Goal: Use online tool/utility: Utilize a website feature to perform a specific function

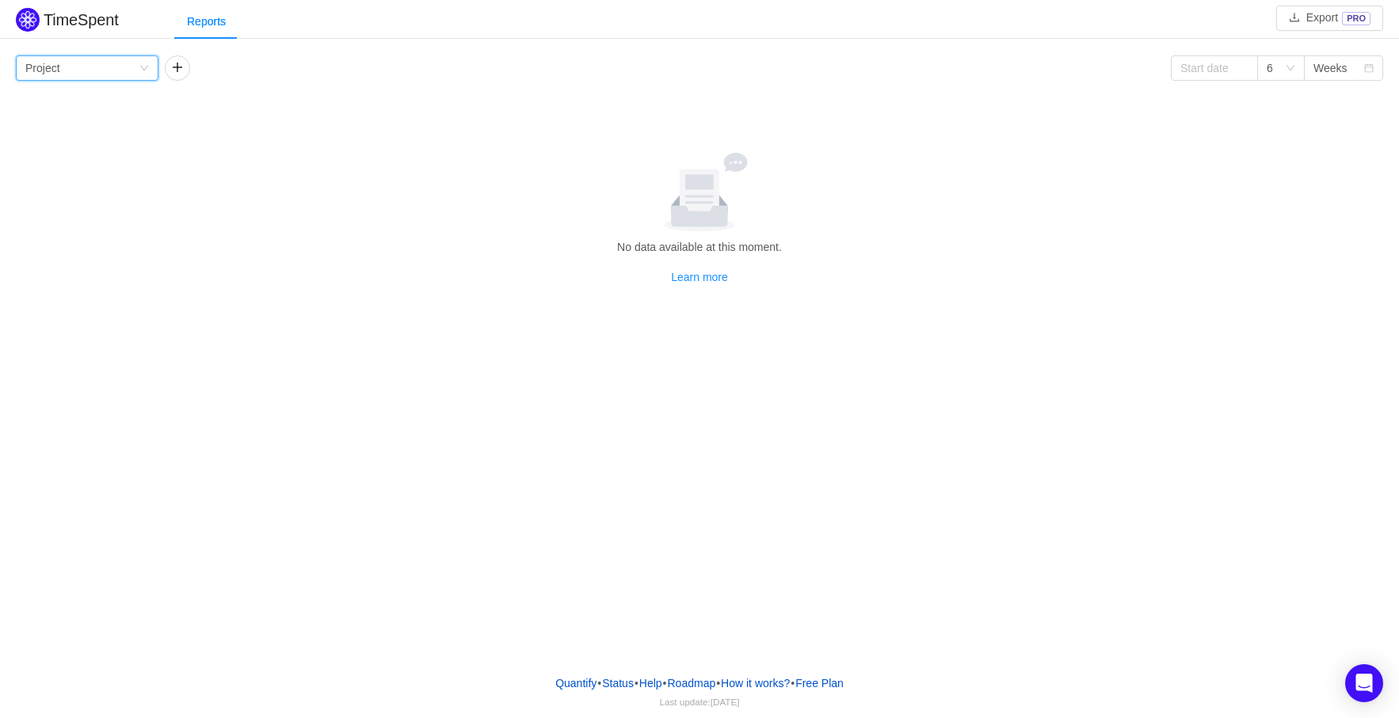
click at [54, 70] on div "Project" at bounding box center [42, 68] width 35 height 24
click at [45, 99] on li "Project" at bounding box center [87, 98] width 143 height 25
click at [175, 67] on button "button" at bounding box center [177, 67] width 25 height 25
click at [255, 70] on div "Group by Person" at bounding box center [230, 68] width 113 height 24
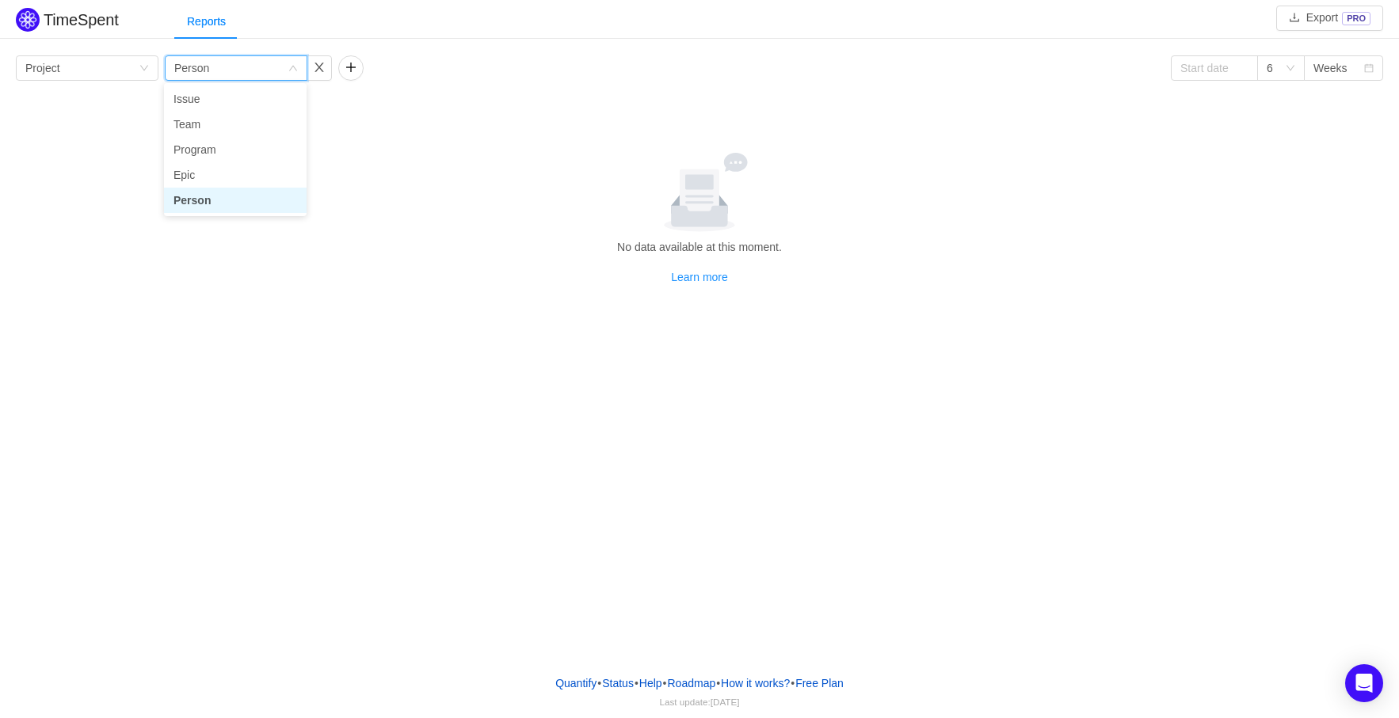
click at [255, 70] on div "Group by Person" at bounding box center [230, 68] width 113 height 24
click at [352, 72] on button "button" at bounding box center [350, 67] width 25 height 25
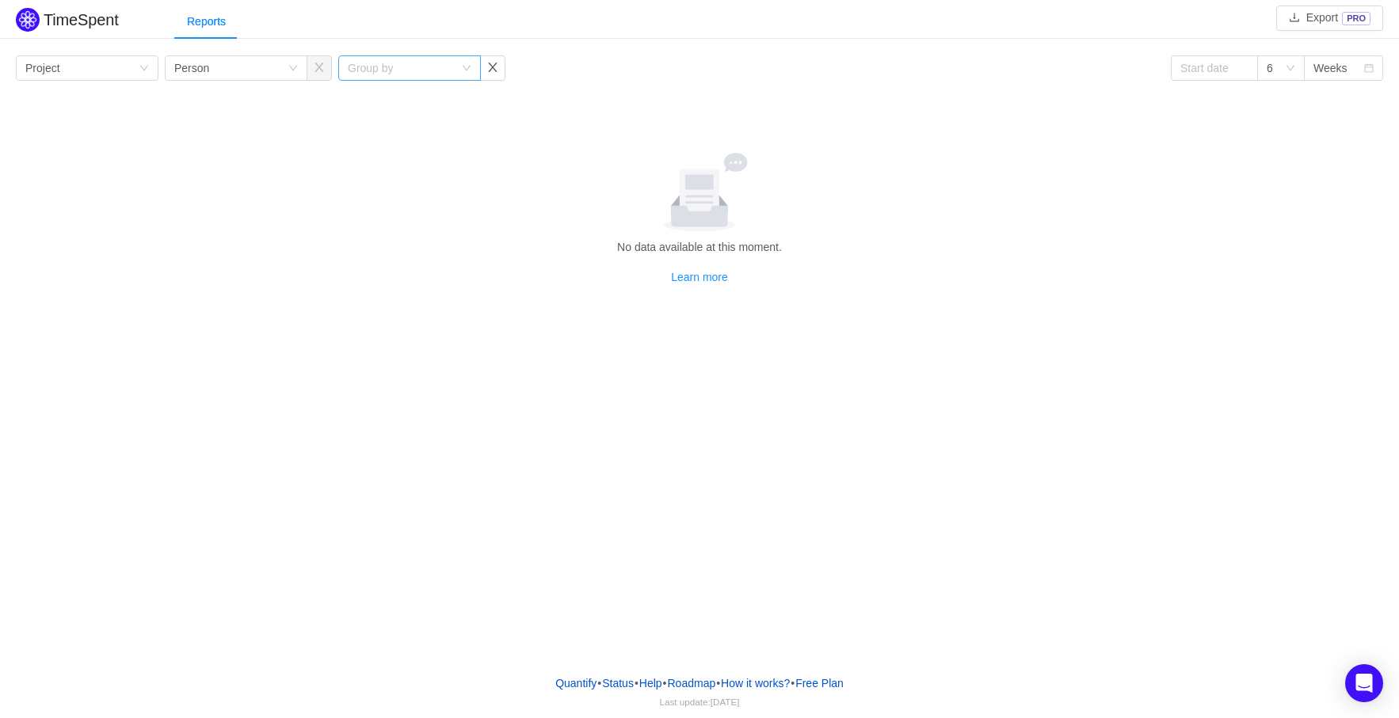
click at [367, 74] on div "Group by" at bounding box center [401, 68] width 106 height 16
click at [367, 67] on div "Group by" at bounding box center [401, 68] width 106 height 16
click at [602, 82] on div "Group by Project Group by Person Group by 6 Weeks No data available at this mom…" at bounding box center [699, 170] width 1367 height 230
